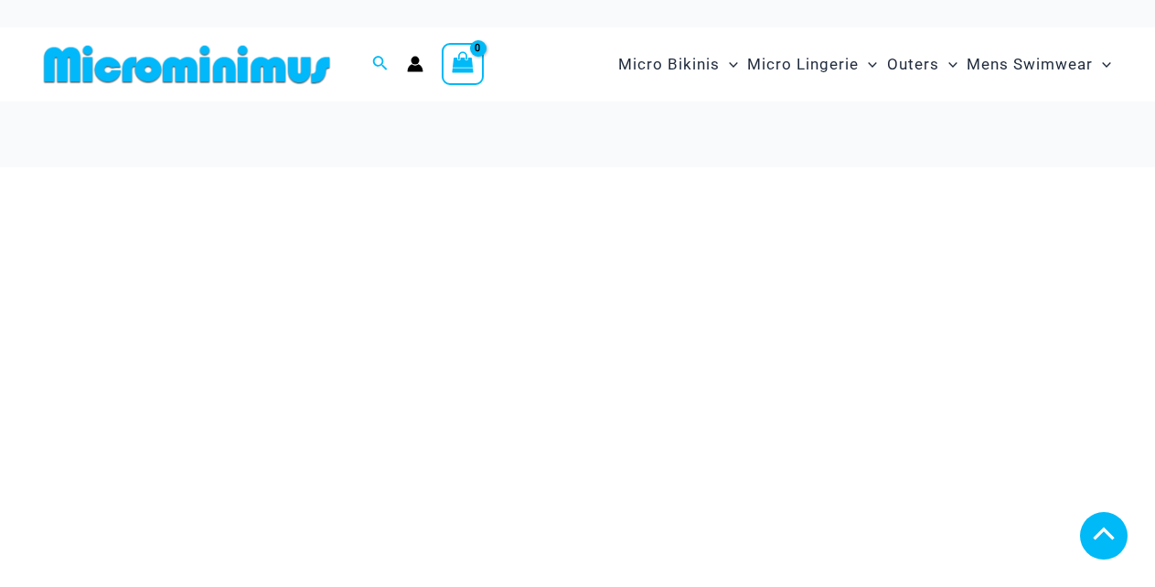
scroll to position [297, 0]
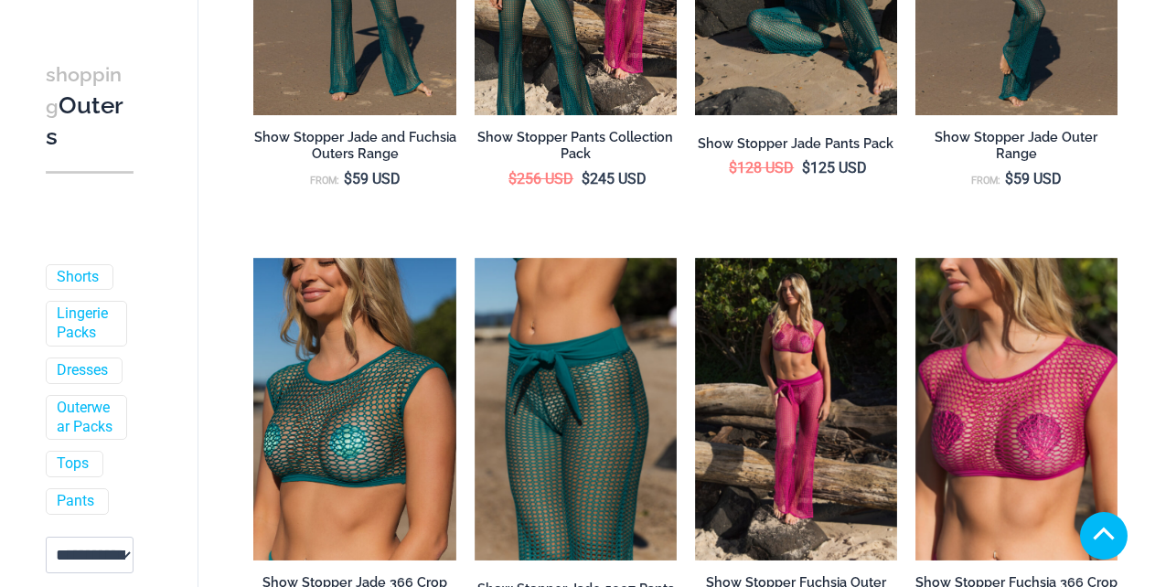
scroll to position [1455, 0]
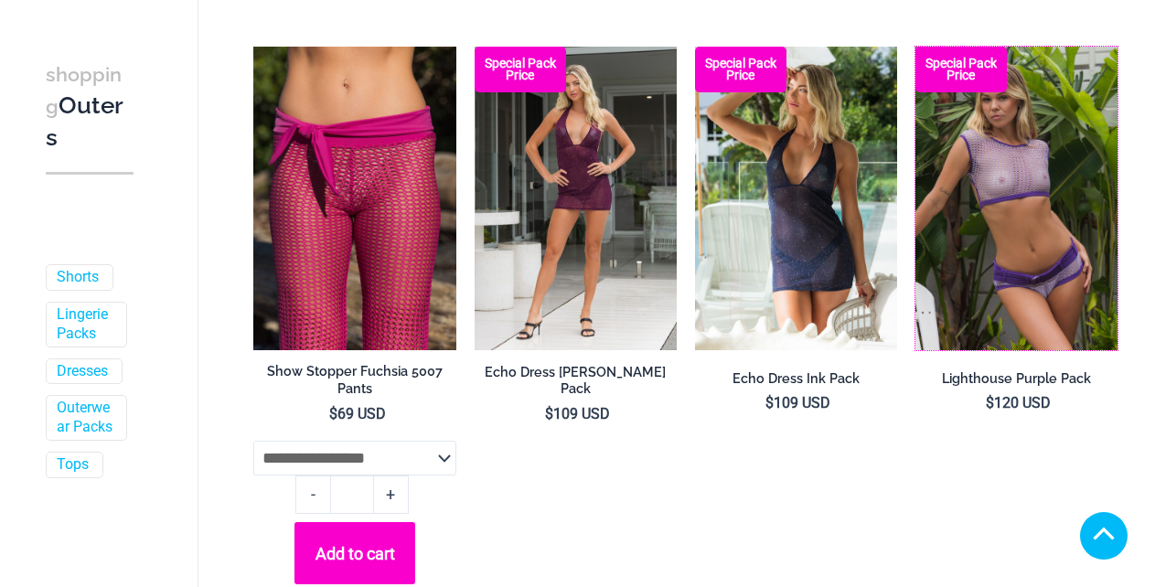
click at [916, 47] on img at bounding box center [916, 47] width 0 height 0
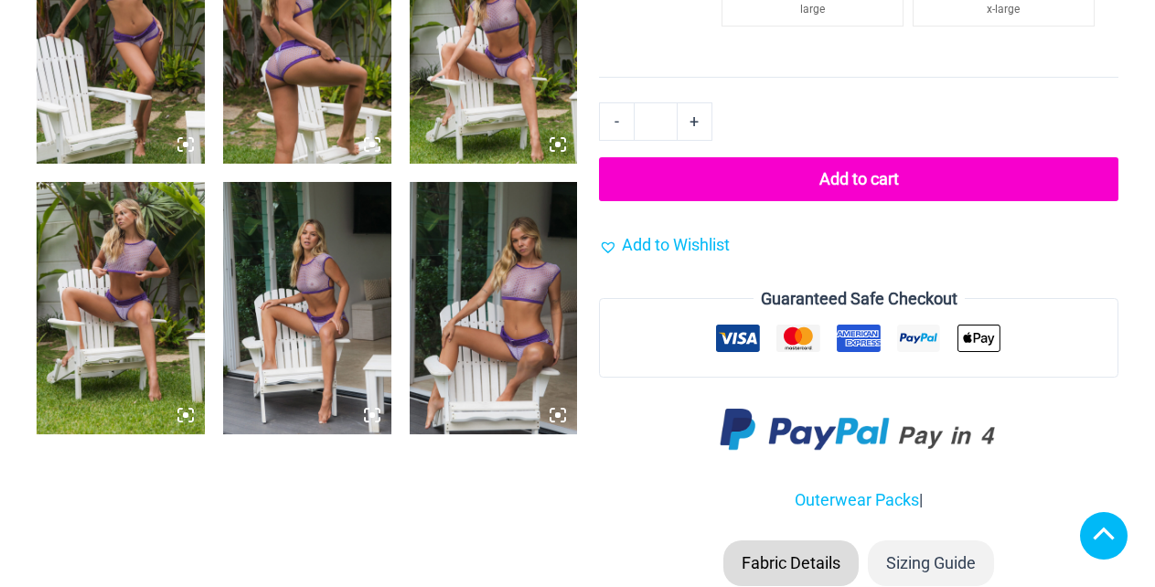
scroll to position [1372, 0]
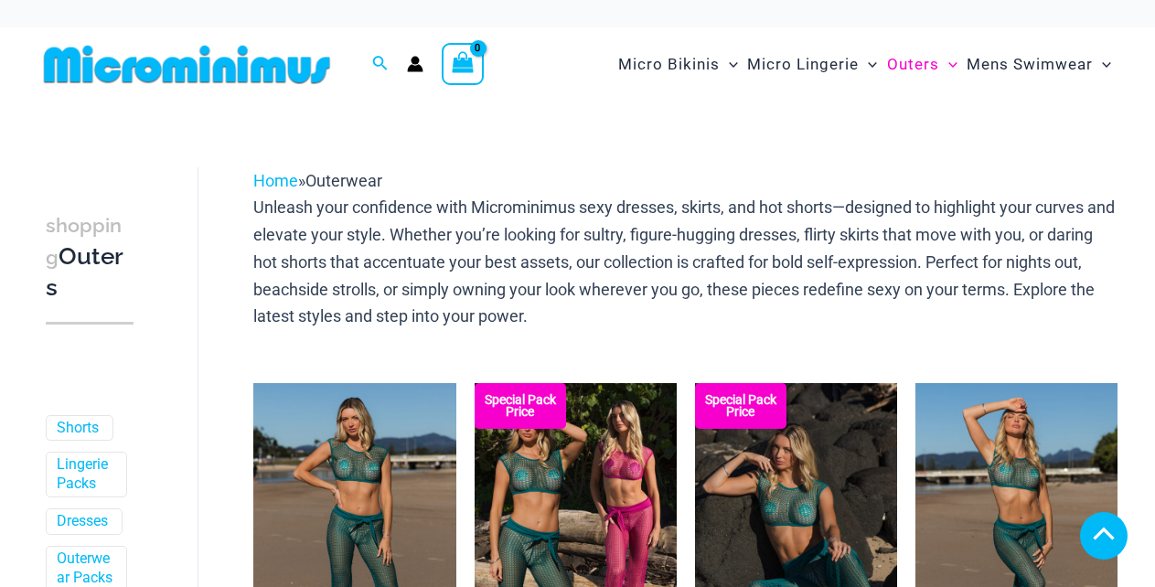
scroll to position [4045, 0]
